Goal: Information Seeking & Learning: Find specific fact

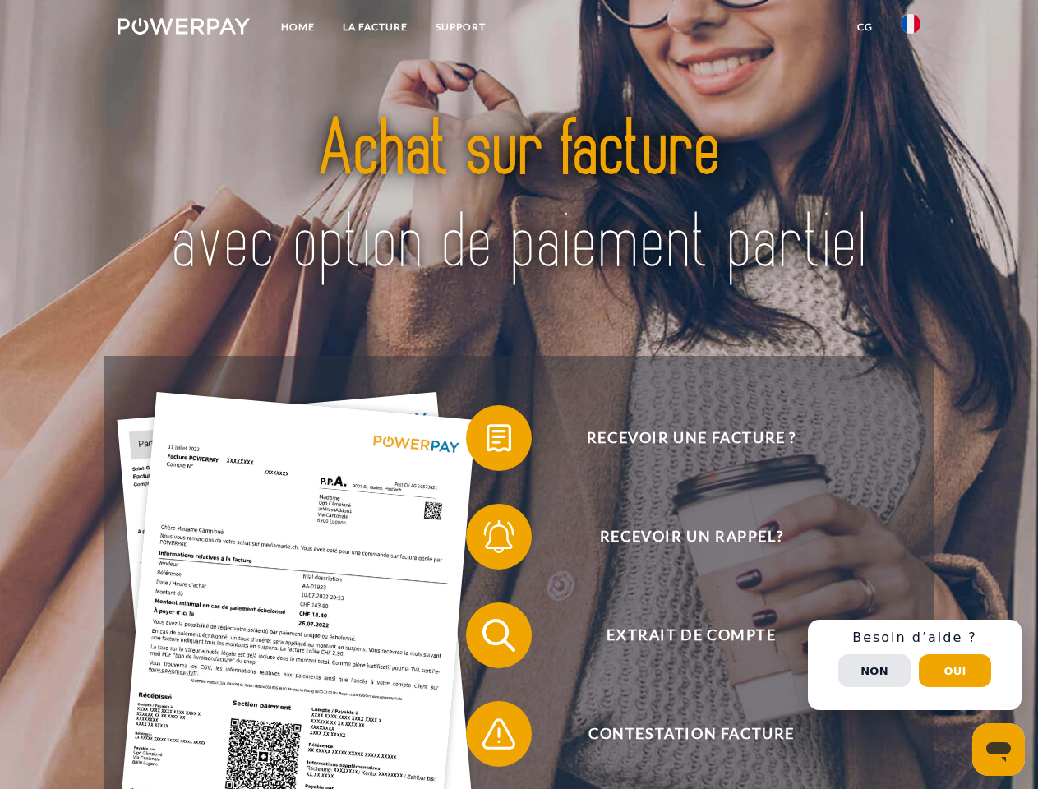
click at [183, 29] on img at bounding box center [184, 26] width 132 height 16
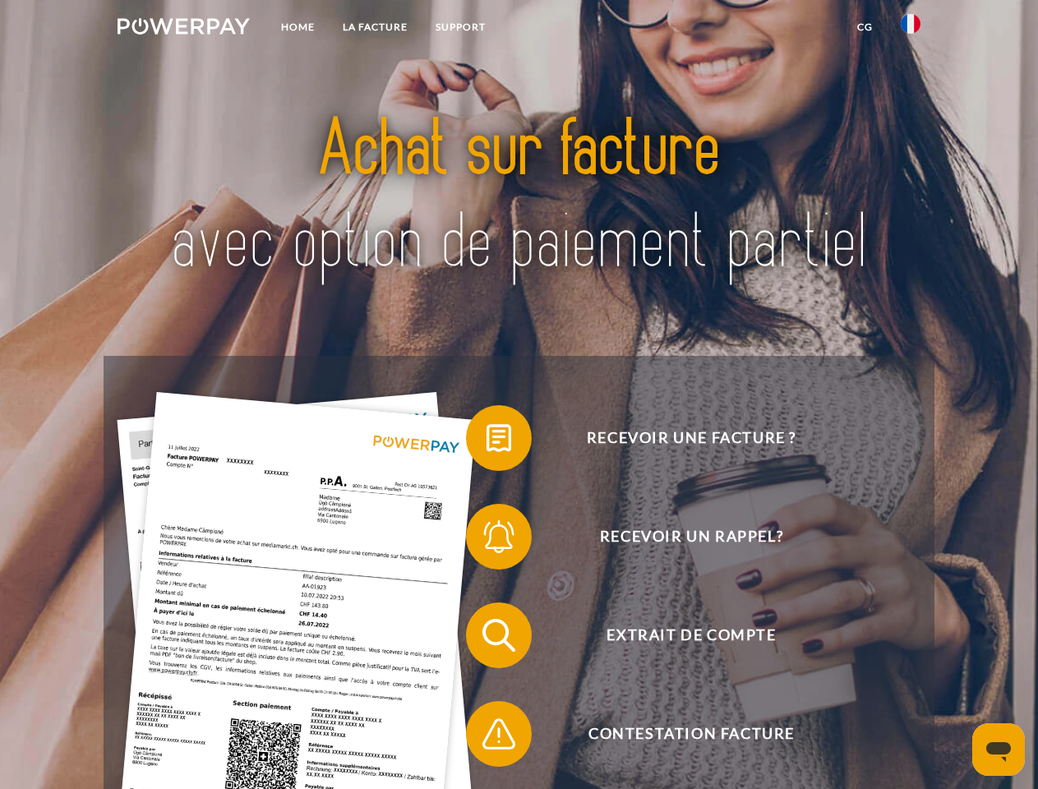
click at [911, 29] on img at bounding box center [911, 24] width 20 height 20
click at [865, 27] on link "CG" at bounding box center [866, 27] width 44 height 30
click at [487, 442] on span at bounding box center [474, 438] width 82 height 82
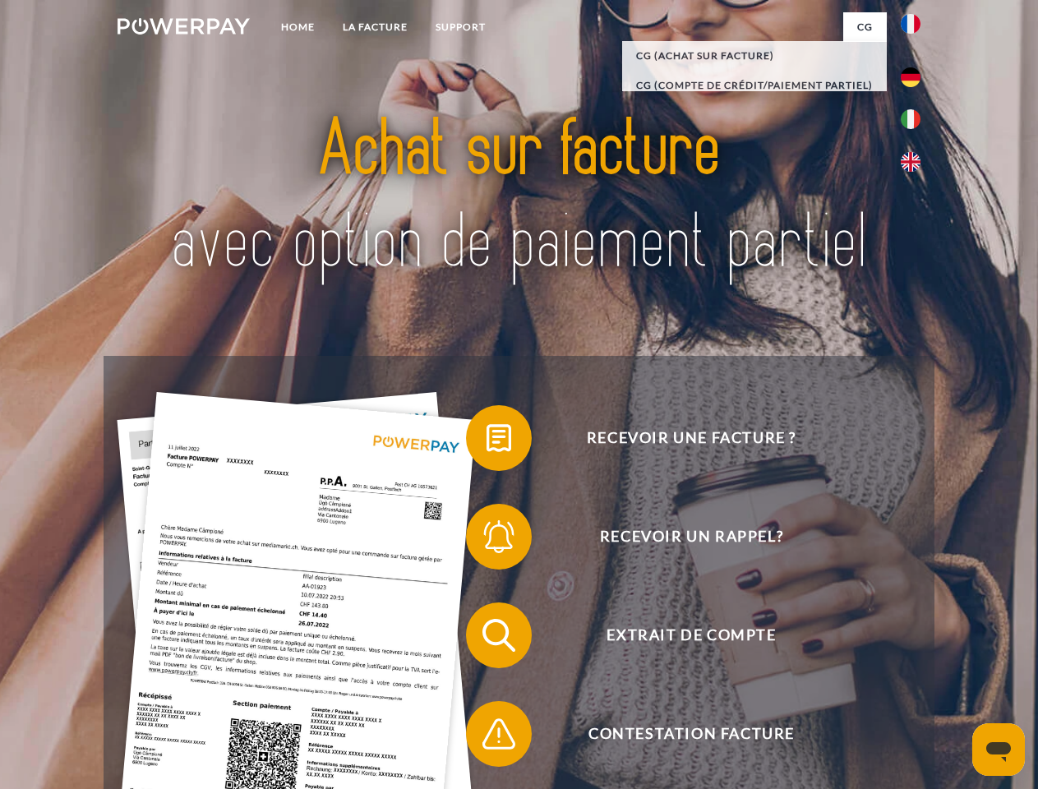
click at [487, 540] on span at bounding box center [474, 537] width 82 height 82
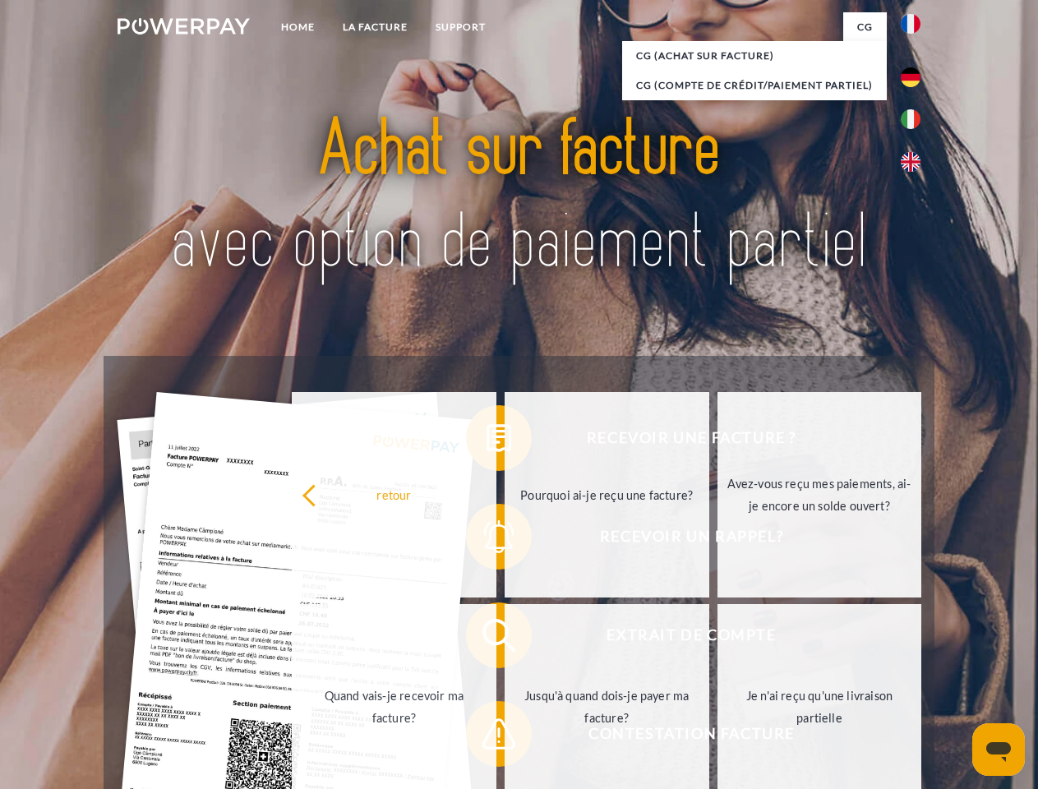
click at [505, 639] on link "Jusqu'à quand dois-je payer ma facture?" at bounding box center [607, 707] width 205 height 206
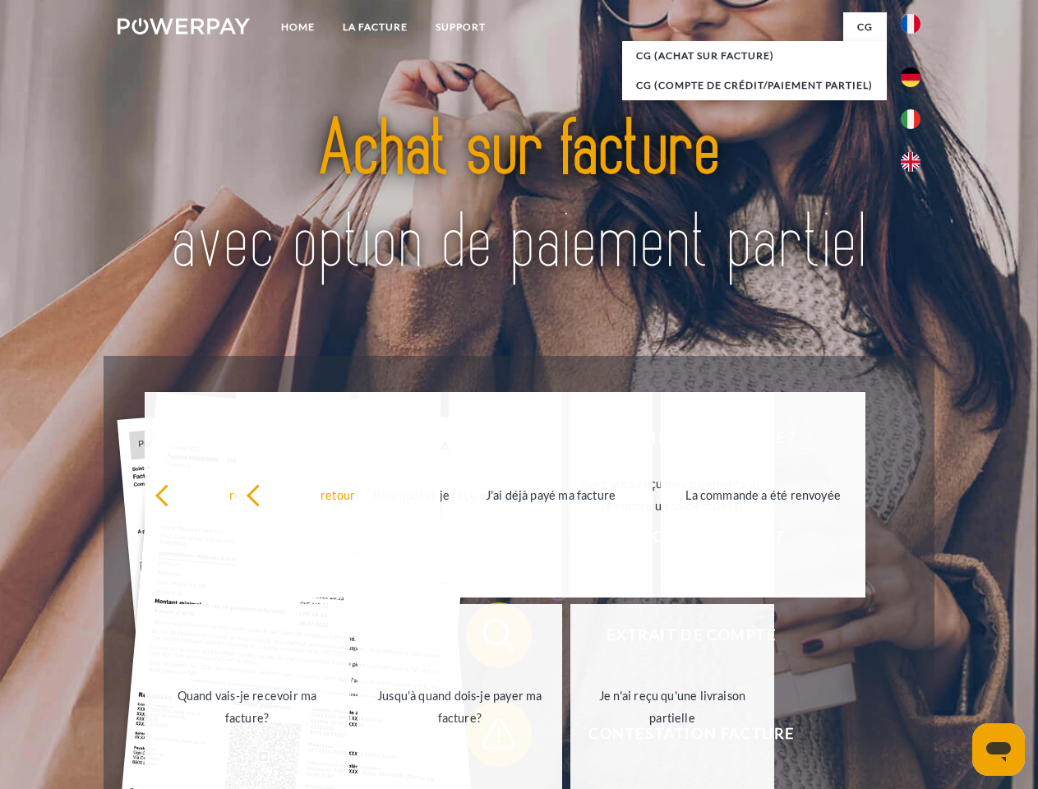
click at [487, 737] on span at bounding box center [474, 734] width 82 height 82
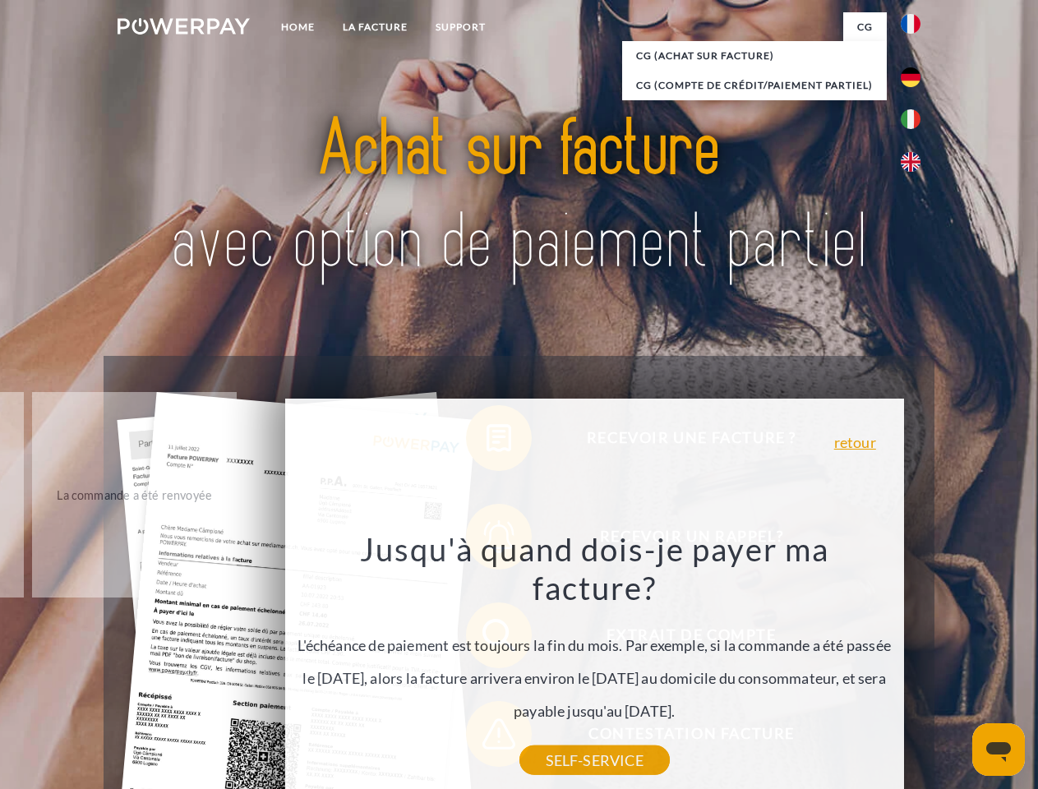
click at [915, 665] on div "Recevoir une facture ? Recevoir un rappel? Extrait de compte retour" at bounding box center [519, 685] width 830 height 658
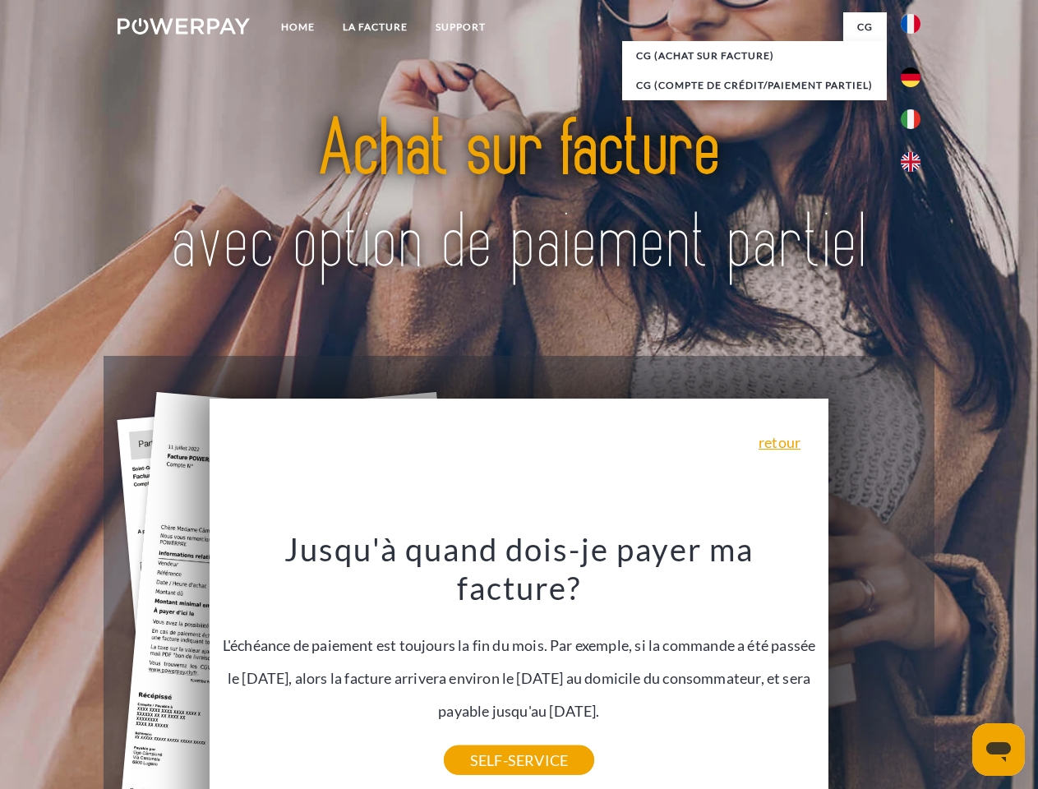
click at [875, 668] on span "Extrait de compte" at bounding box center [691, 636] width 403 height 66
click at [955, 671] on header "Home LA FACTURE Support" at bounding box center [519, 567] width 1038 height 1135
